Goal: Task Accomplishment & Management: Use online tool/utility

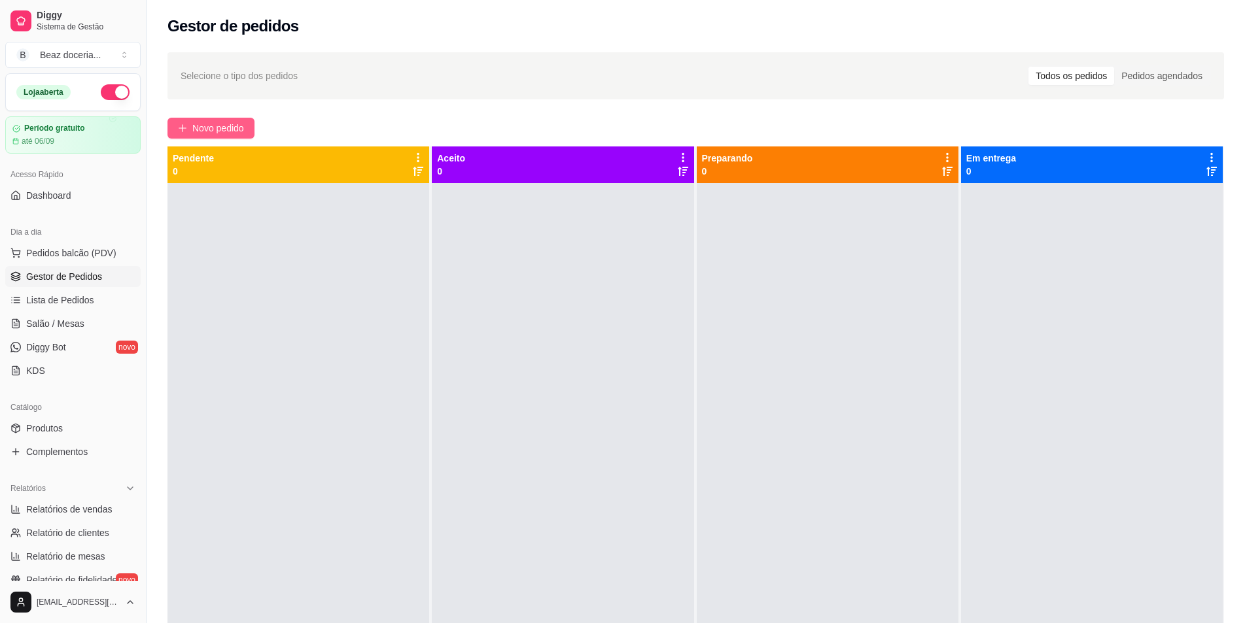
click at [214, 126] on span "Novo pedido" at bounding box center [218, 128] width 52 height 14
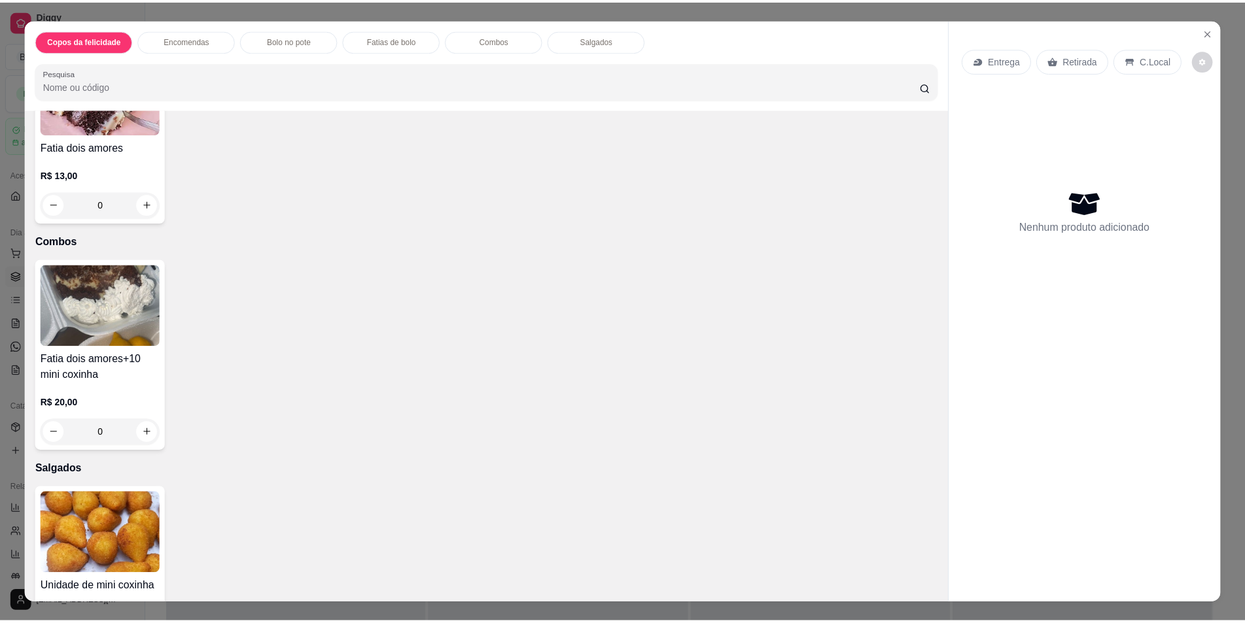
scroll to position [854, 0]
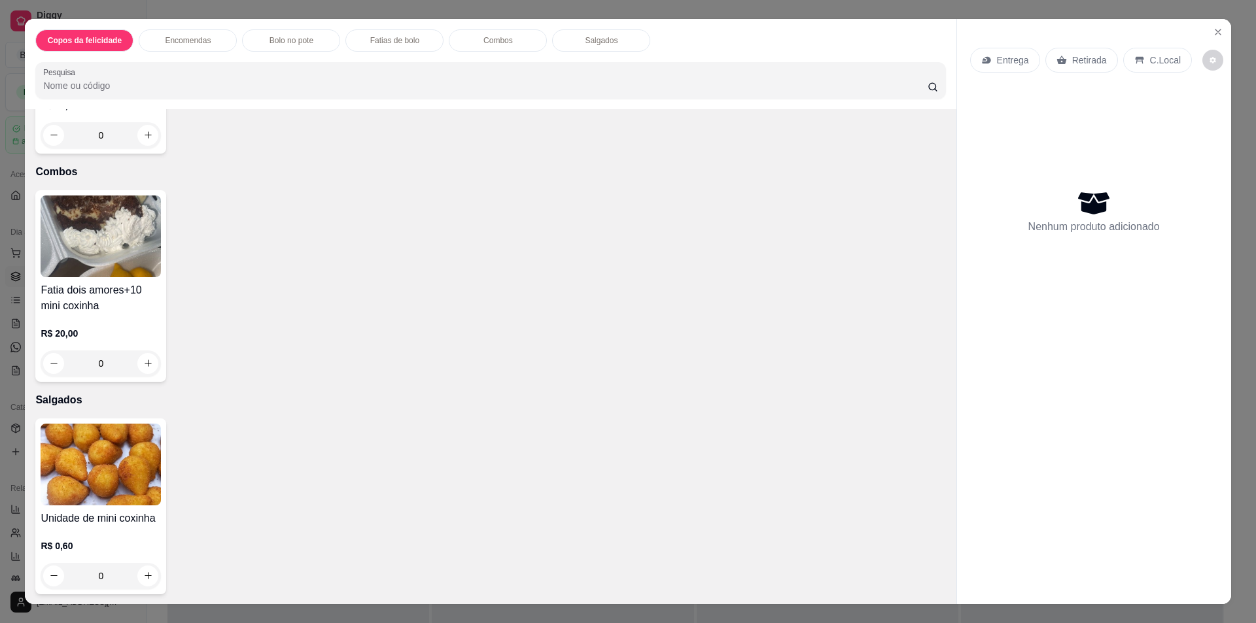
click at [118, 348] on div "R$ 20,00 0" at bounding box center [101, 352] width 120 height 50
click at [119, 369] on input "0" at bounding box center [100, 364] width 73 height 26
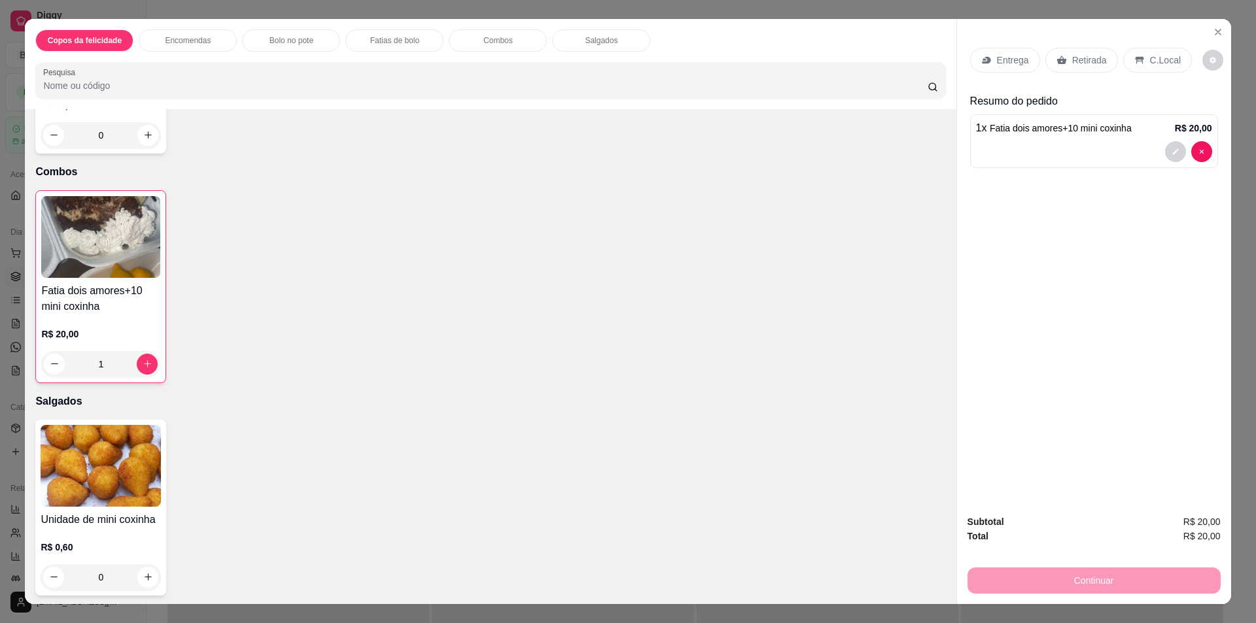
type input "1"
click at [1086, 60] on p "Retirada" at bounding box center [1089, 60] width 35 height 13
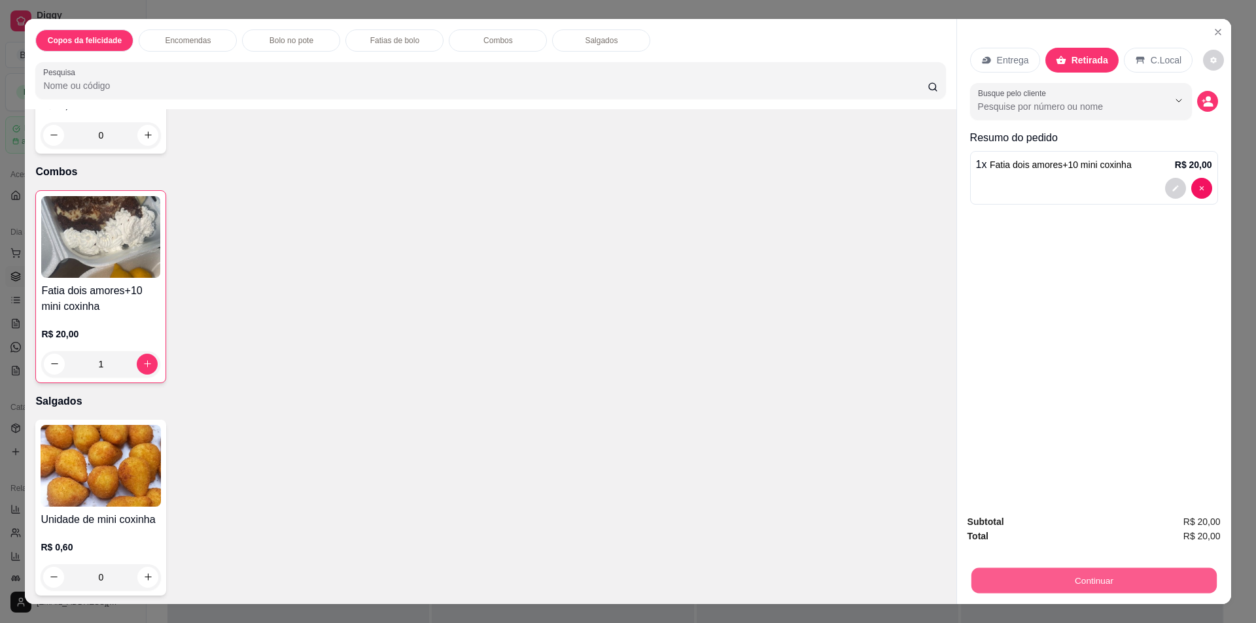
click at [1073, 578] on button "Continuar" at bounding box center [1093, 581] width 245 height 26
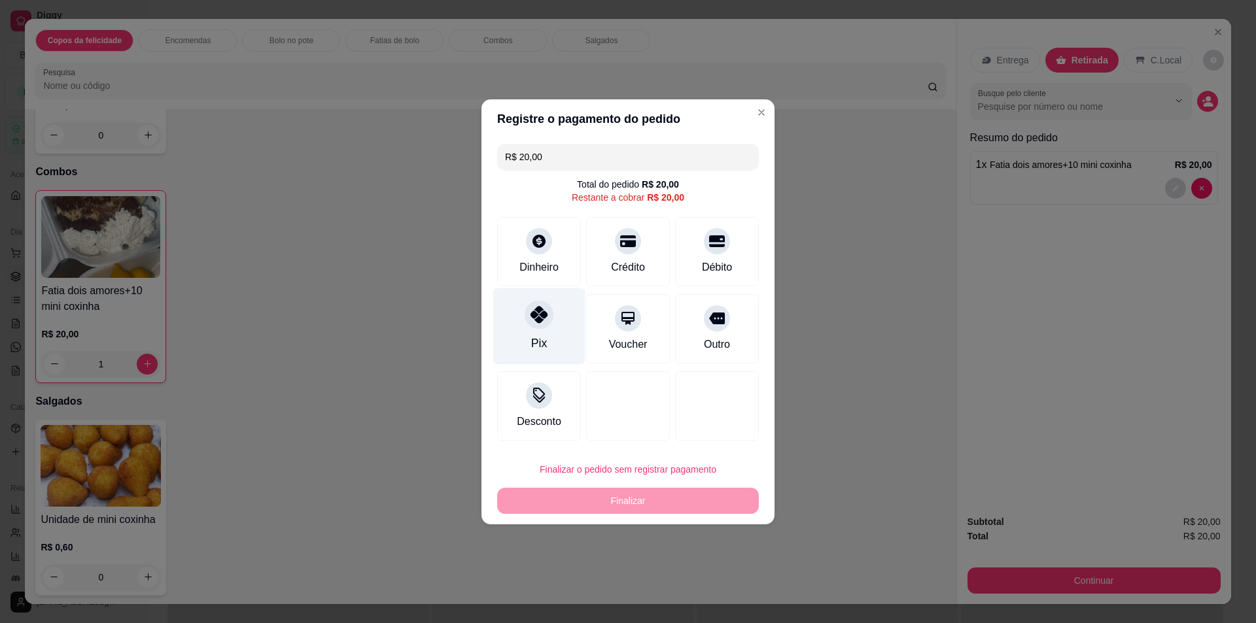
click at [551, 332] on div "Pix" at bounding box center [539, 326] width 92 height 77
type input "R$ 0,00"
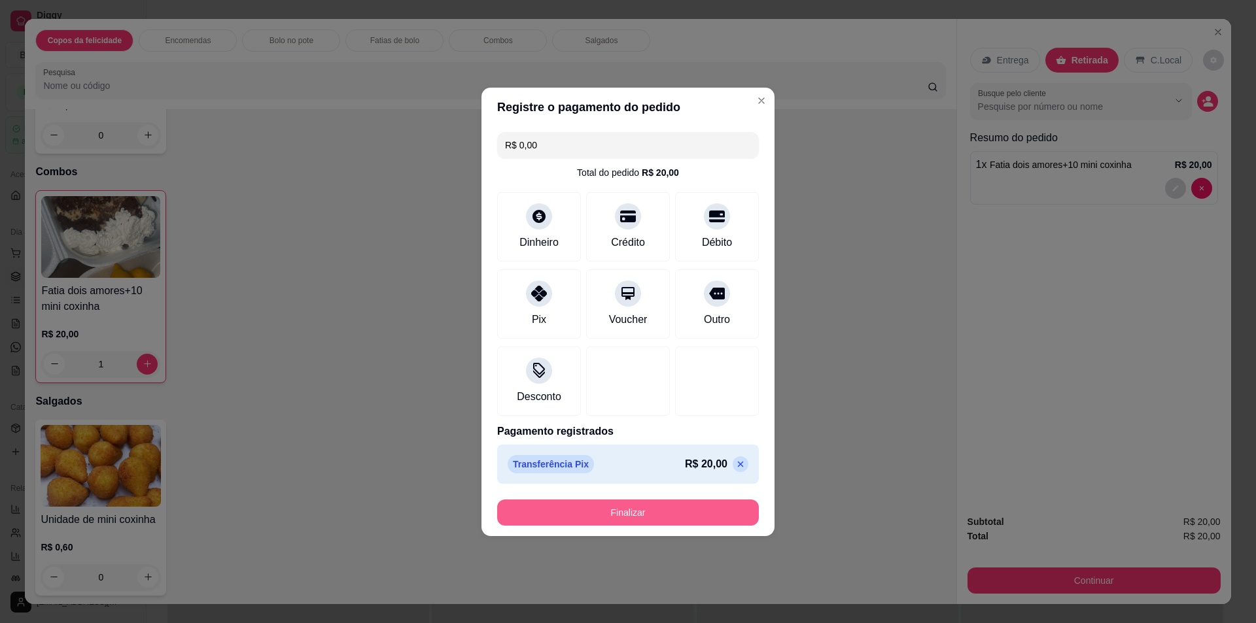
click at [608, 505] on button "Finalizar" at bounding box center [628, 513] width 262 height 26
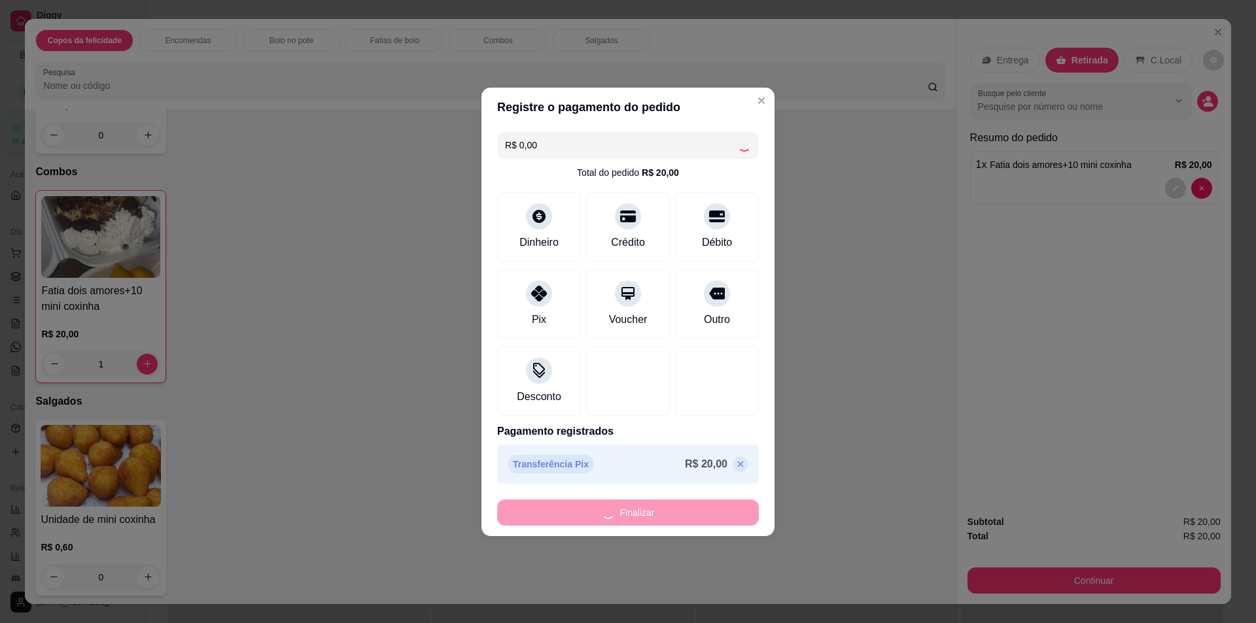
type input "0"
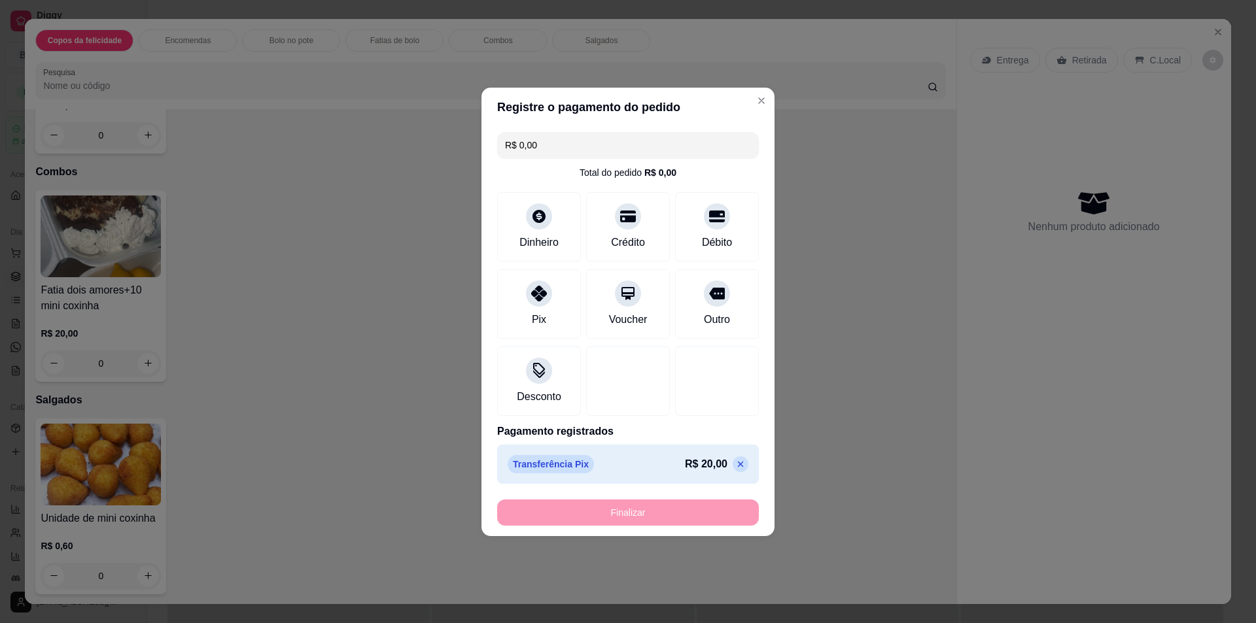
type input "-R$ 20,00"
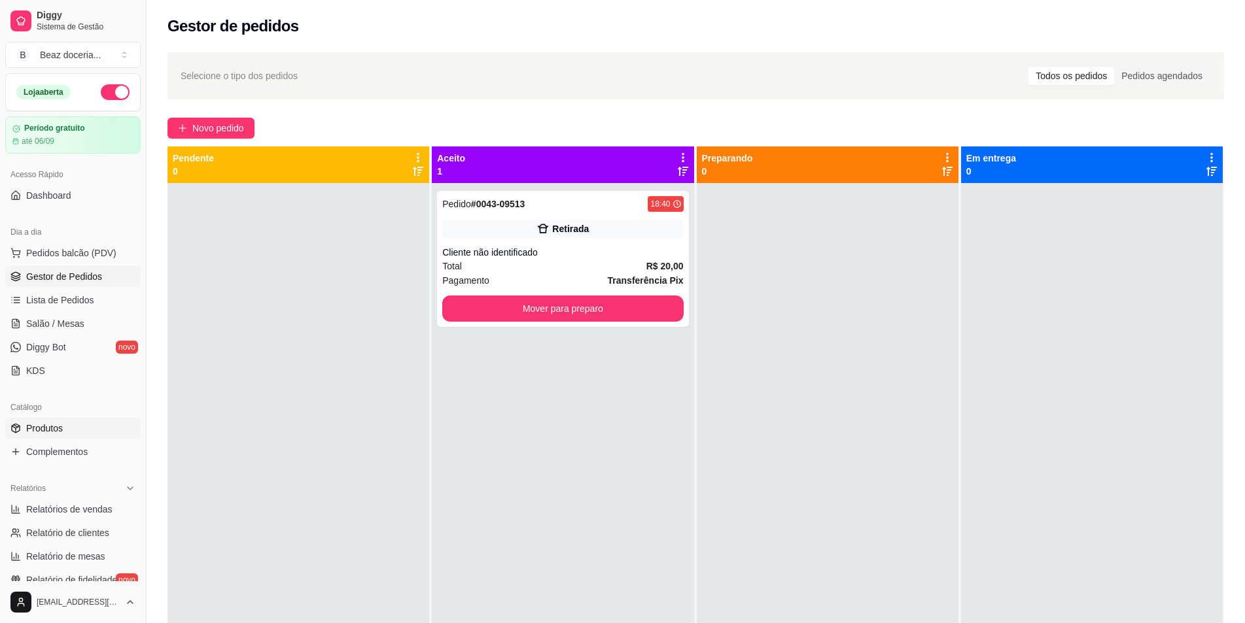
click at [61, 421] on link "Produtos" at bounding box center [72, 428] width 135 height 21
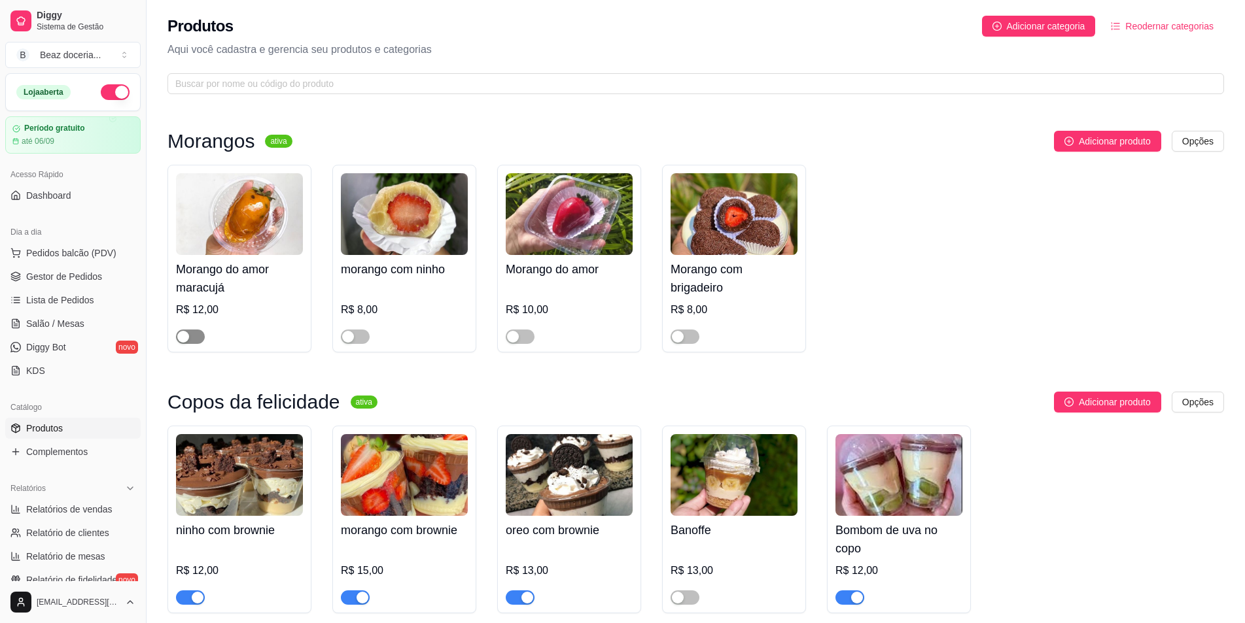
click at [199, 338] on span "button" at bounding box center [190, 337] width 29 height 14
click at [521, 341] on span "button" at bounding box center [520, 337] width 29 height 14
